Goal: Task Accomplishment & Management: Manage account settings

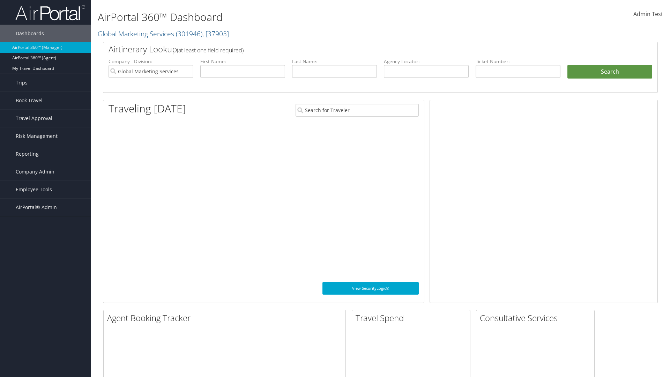
click at [45, 172] on span "Company Admin" at bounding box center [35, 171] width 39 height 17
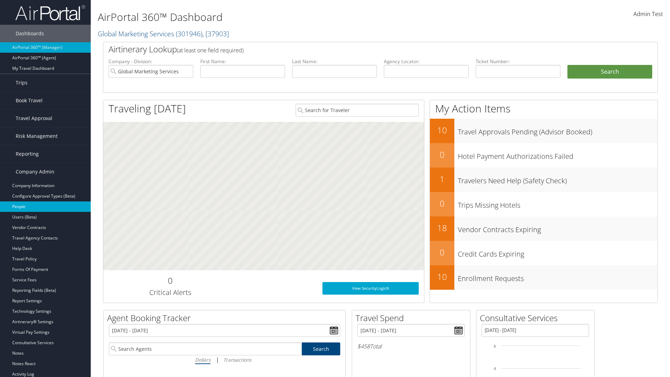
click at [45, 207] on link "People" at bounding box center [45, 206] width 91 height 10
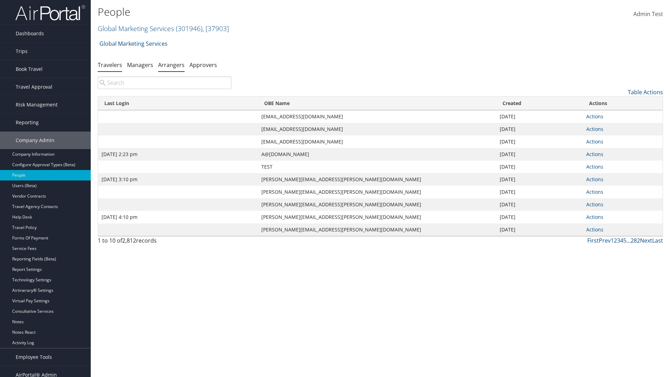
click at [171, 65] on link "Arrangers" at bounding box center [171, 65] width 27 height 8
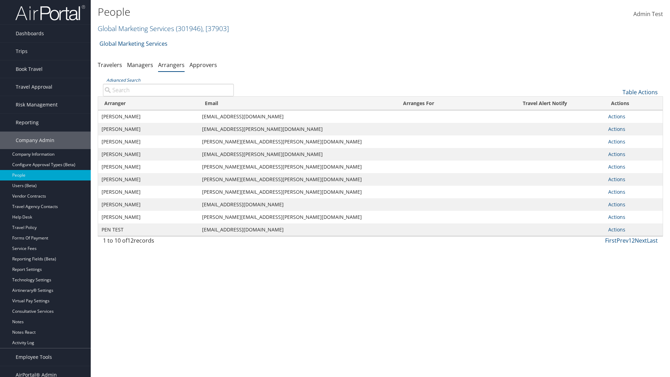
click at [168, 90] on input "Advanced Search" at bounding box center [168, 90] width 131 height 13
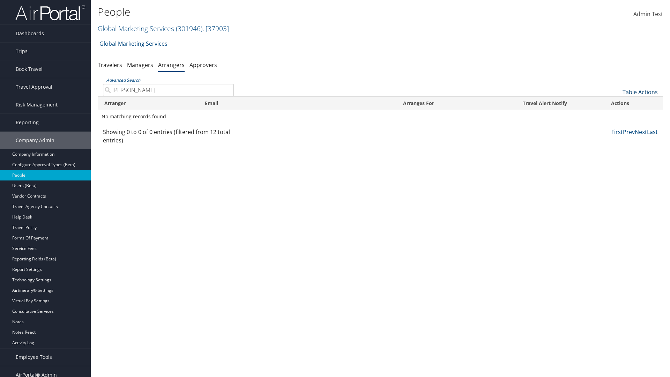
type input "[PERSON_NAME]"
click at [640, 92] on link "Table Actions" at bounding box center [640, 92] width 35 height 8
click at [617, 103] on link "Add An Arranger" at bounding box center [617, 103] width 92 height 12
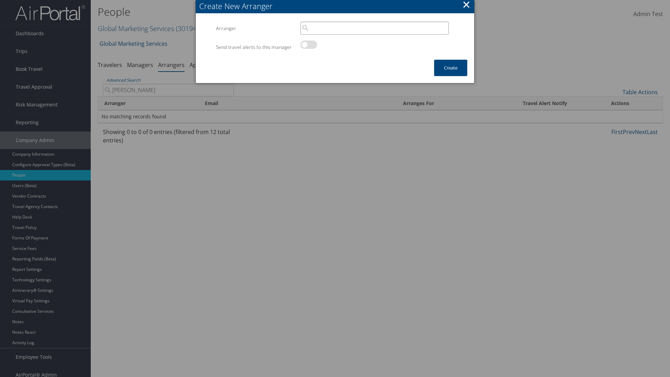
click at [374, 28] on input "search" at bounding box center [374, 28] width 148 height 13
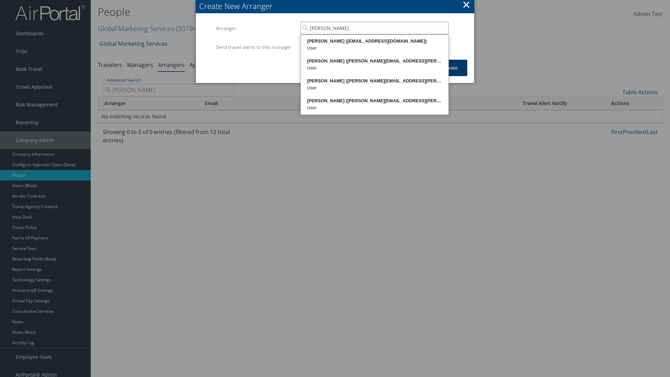
click at [374, 41] on div "[PERSON_NAME] ([EMAIL_ADDRESS][DOMAIN_NAME])" at bounding box center [375, 41] width 146 height 7
type input "[PERSON_NAME]"
click at [450, 75] on button "Create" at bounding box center [450, 68] width 33 height 16
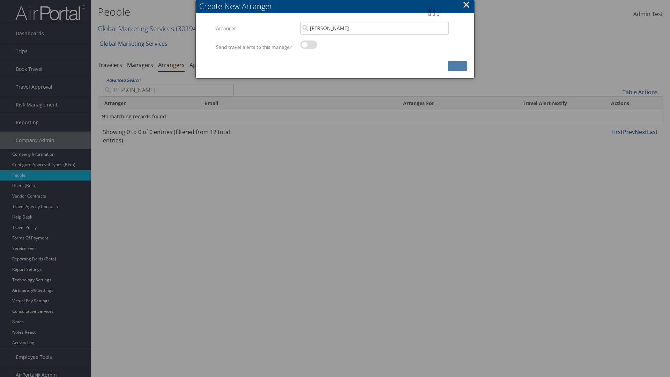
scroll to position [7, 0]
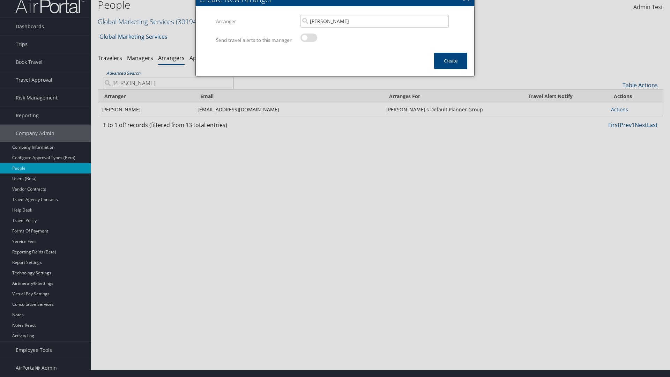
click at [168, 89] on input "[PERSON_NAME]" at bounding box center [168, 83] width 131 height 13
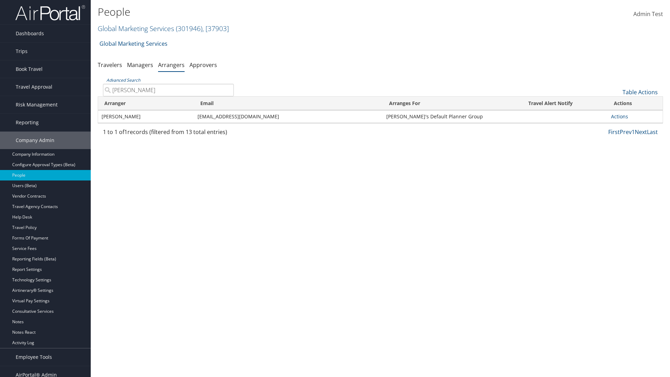
type input "[PERSON_NAME]"
